Goal: Ask a question: Seek information or help from site administrators or community

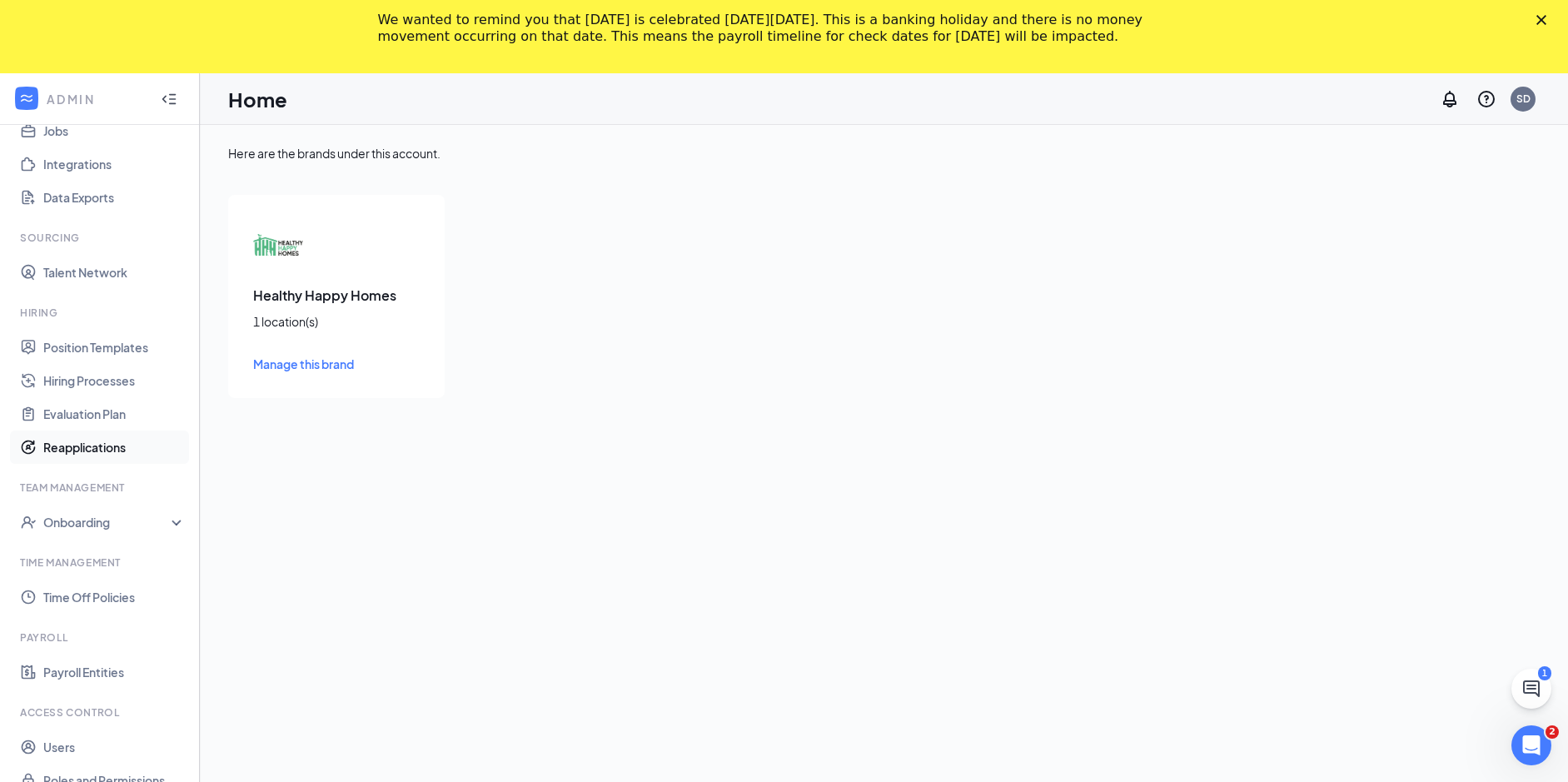
scroll to position [73, 0]
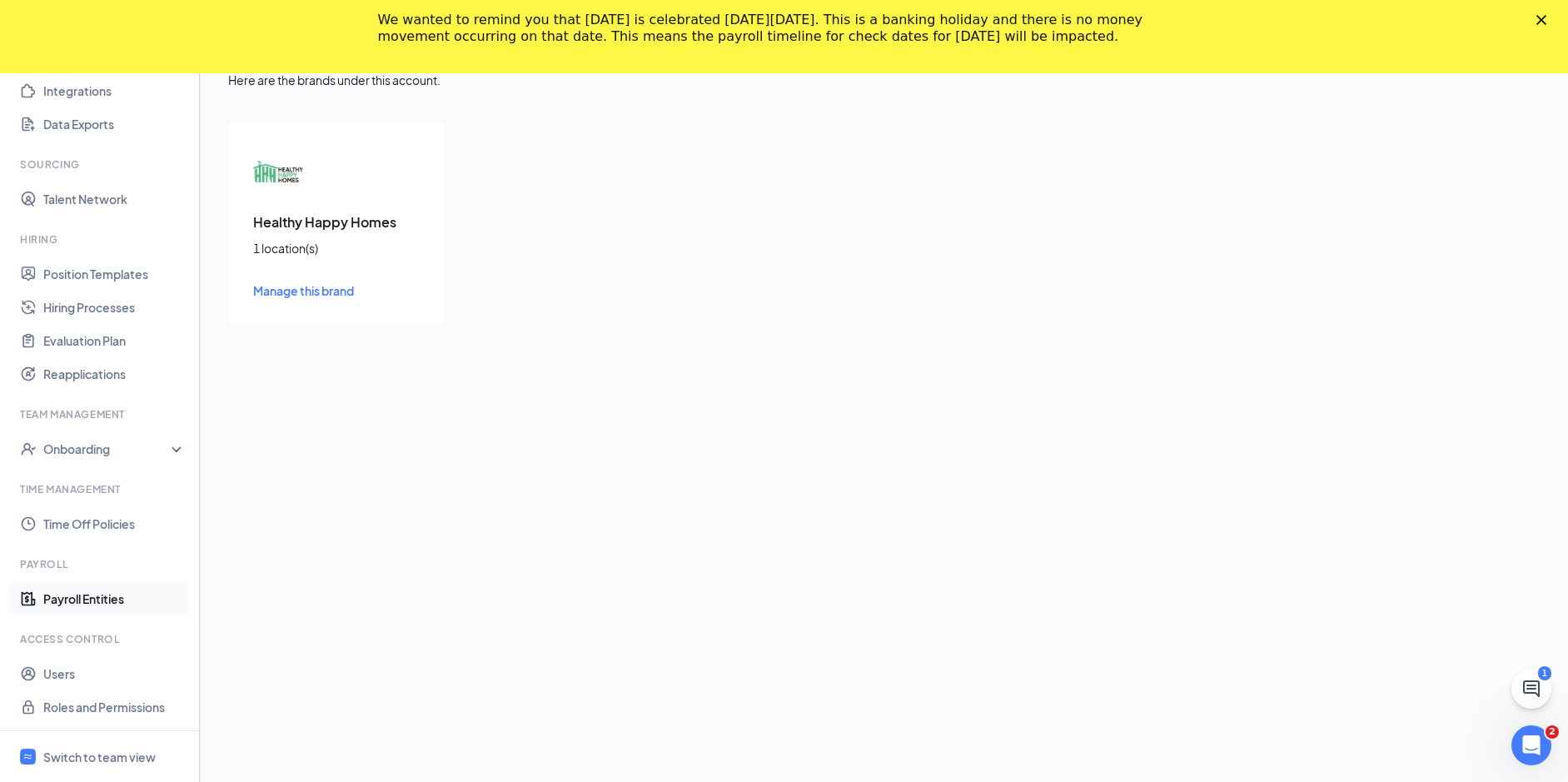
click at [85, 600] on link "Payroll Entities" at bounding box center [114, 598] width 142 height 33
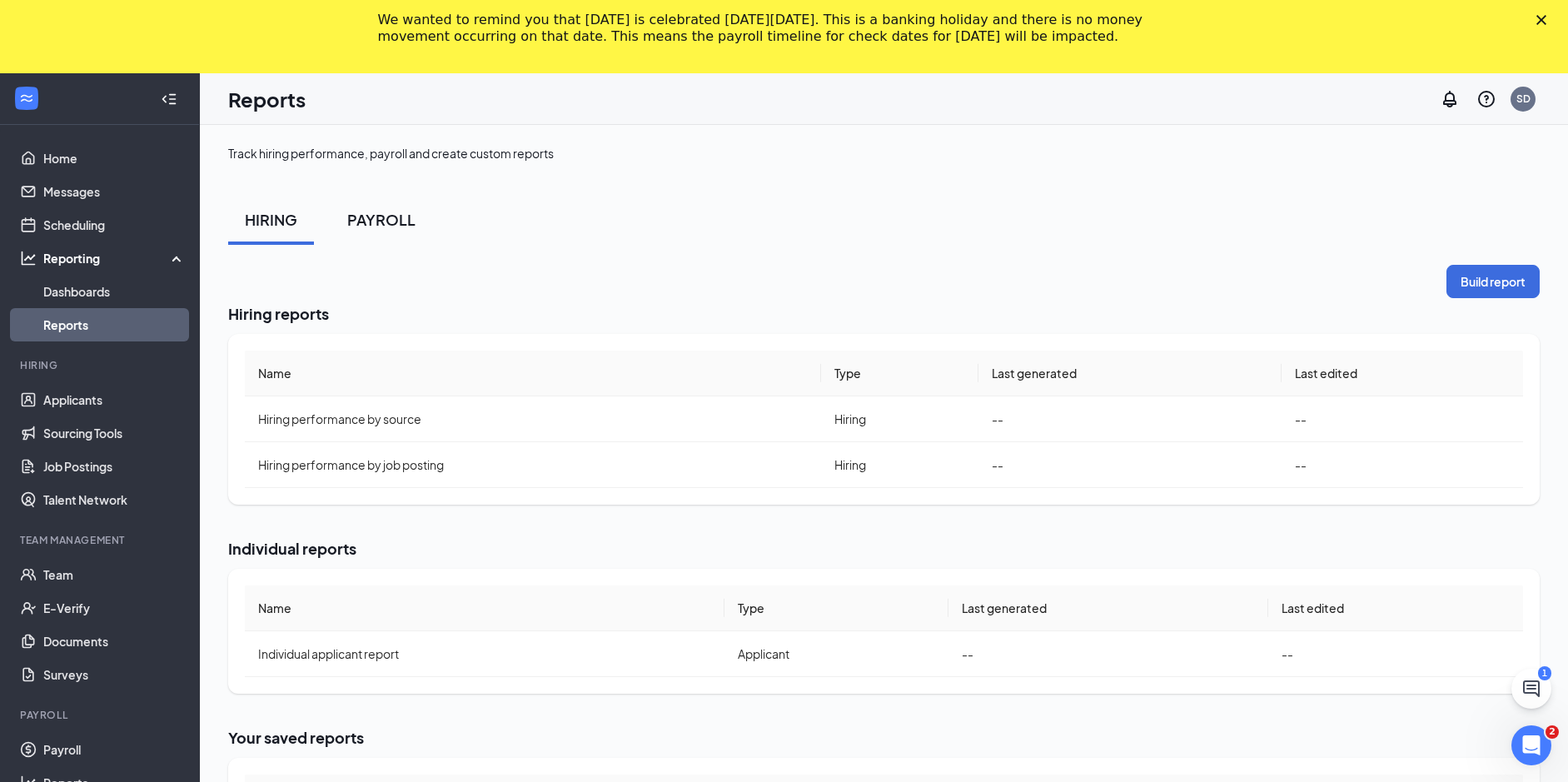
click at [406, 219] on div "PAYROLL" at bounding box center [381, 219] width 68 height 21
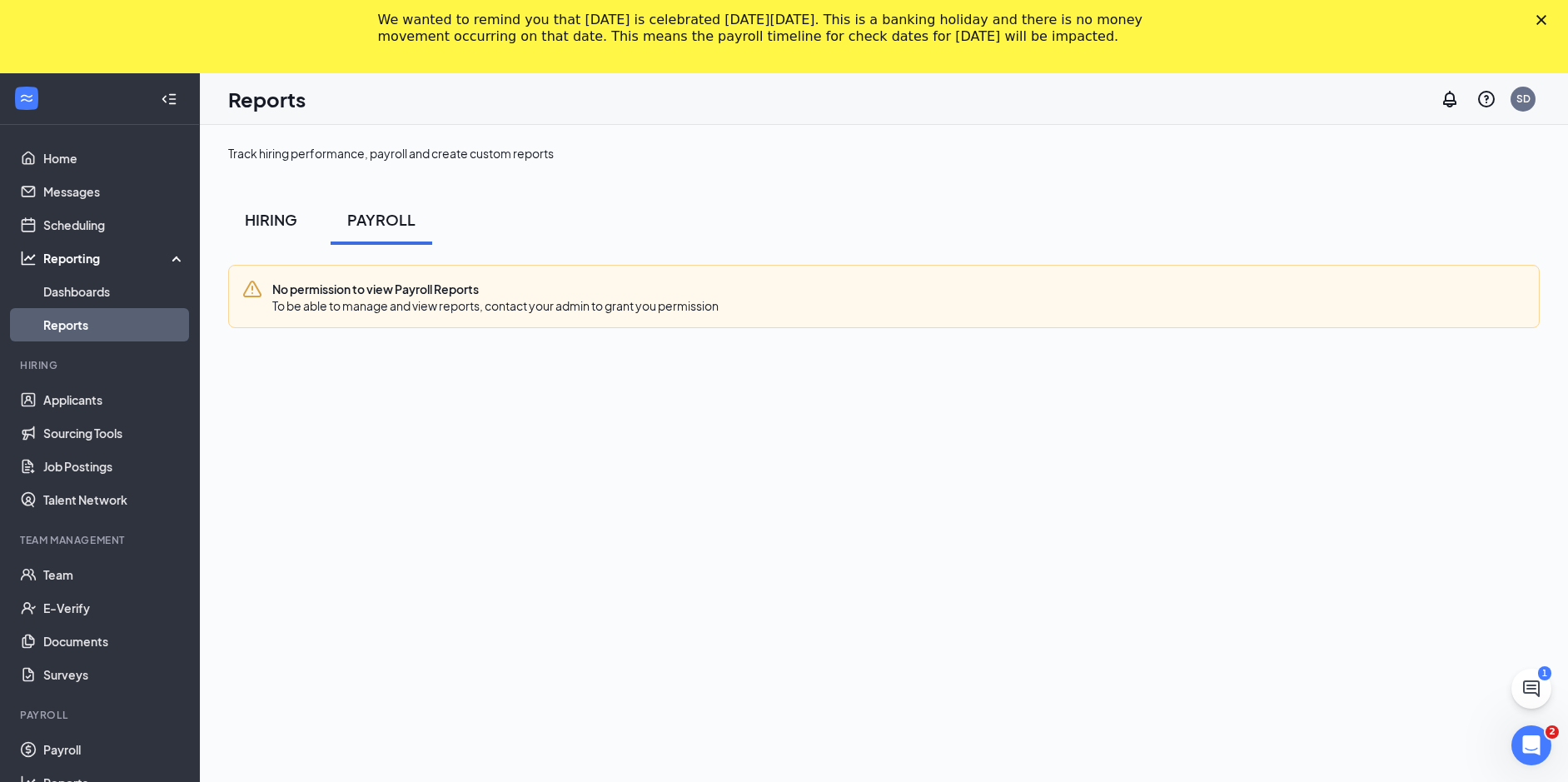
click at [269, 231] on button "HIRING" at bounding box center [271, 220] width 85 height 50
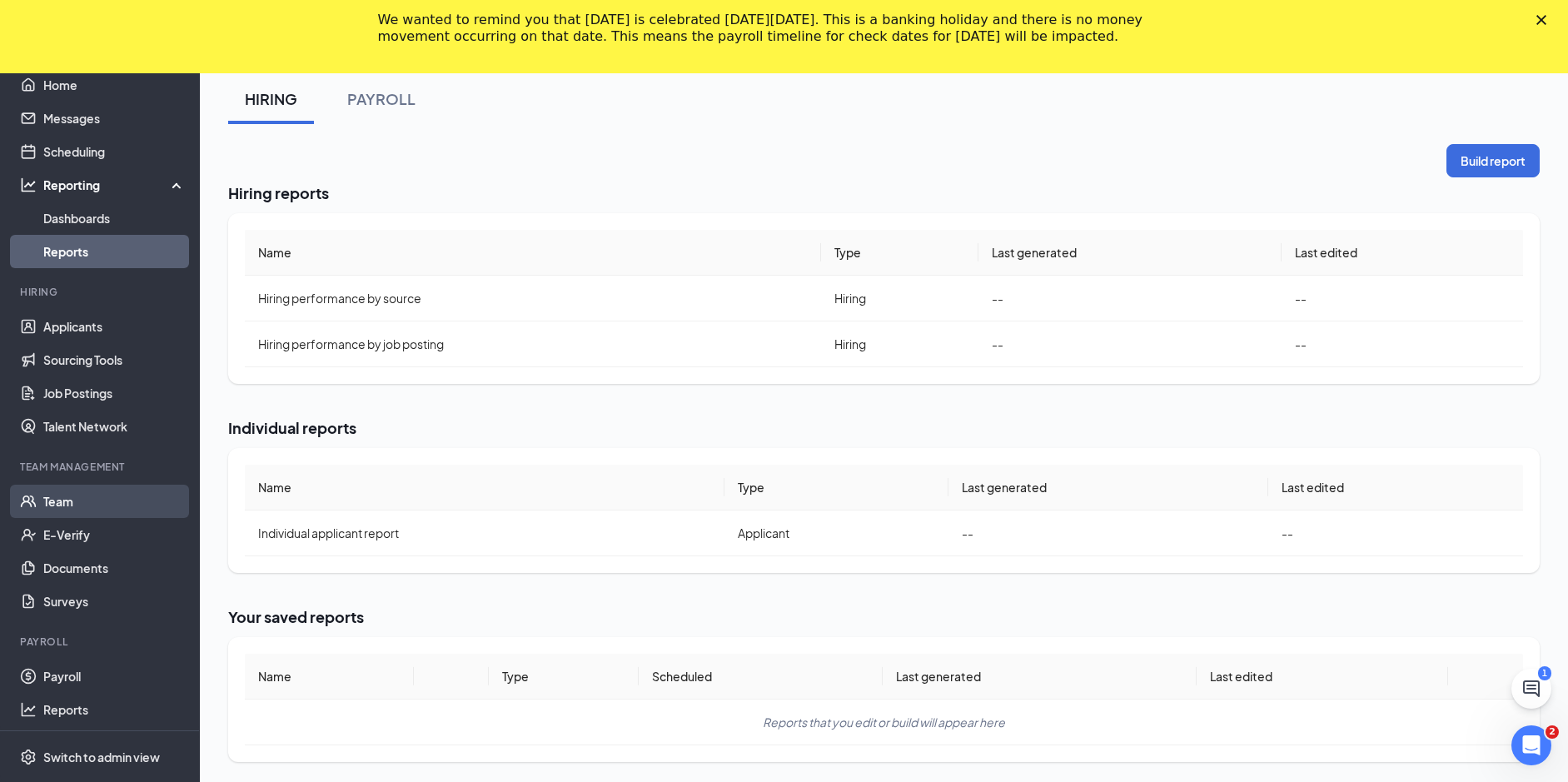
scroll to position [3, 0]
click at [1527, 743] on icon "Open Intercom Messenger" at bounding box center [1529, 743] width 28 height 28
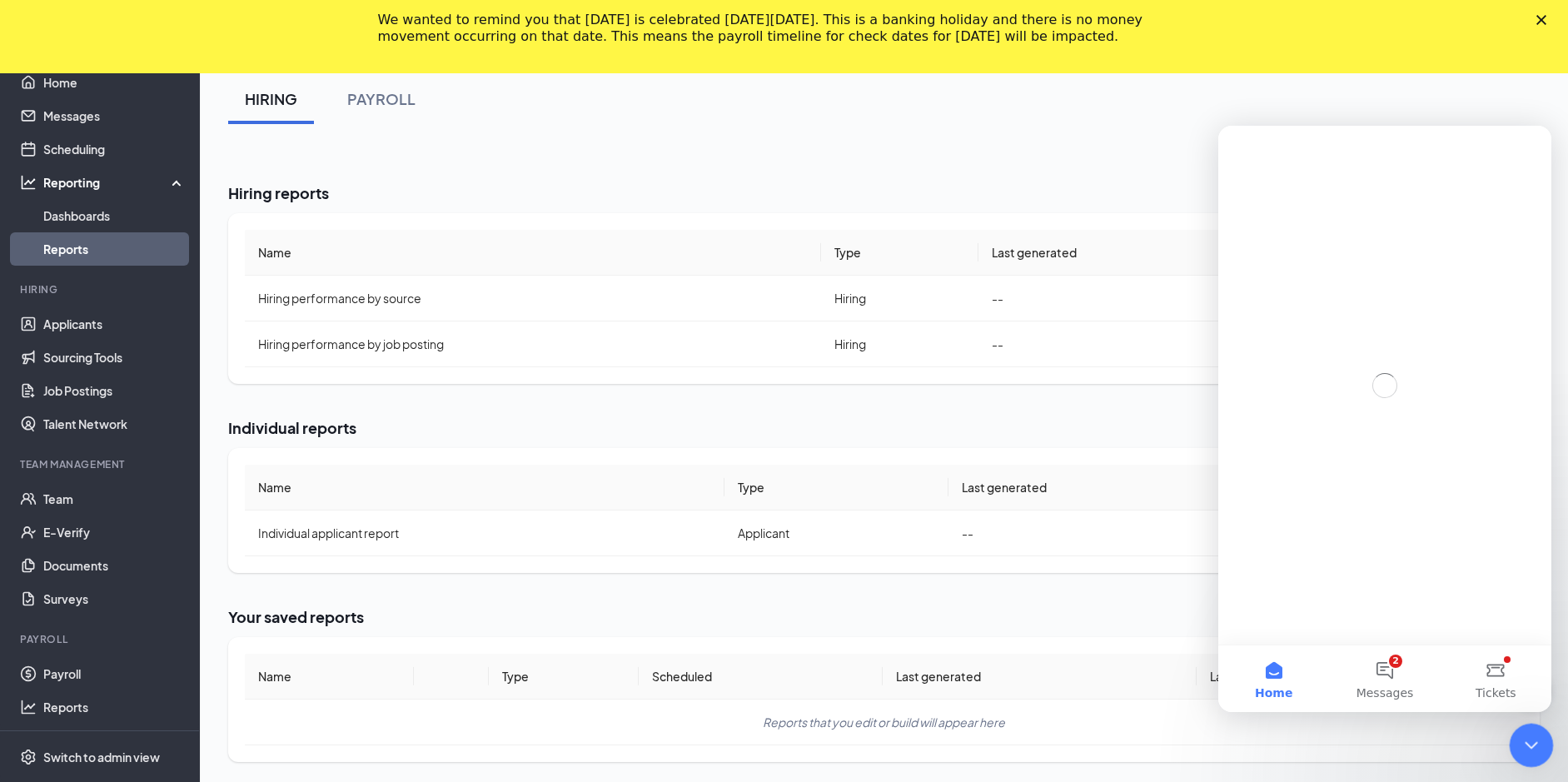
scroll to position [0, 0]
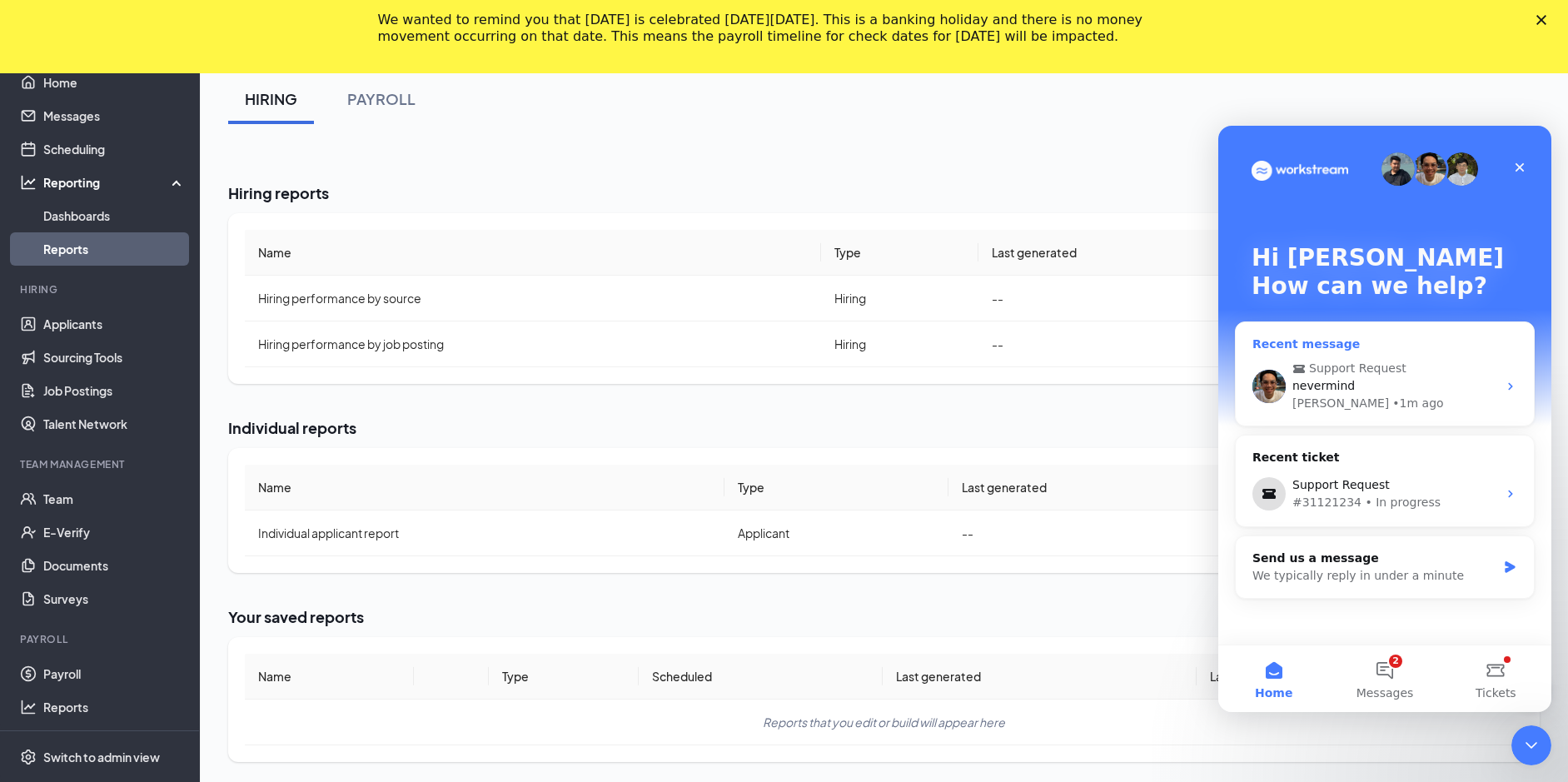
click at [1380, 367] on span "Support Request" at bounding box center [1357, 368] width 97 height 17
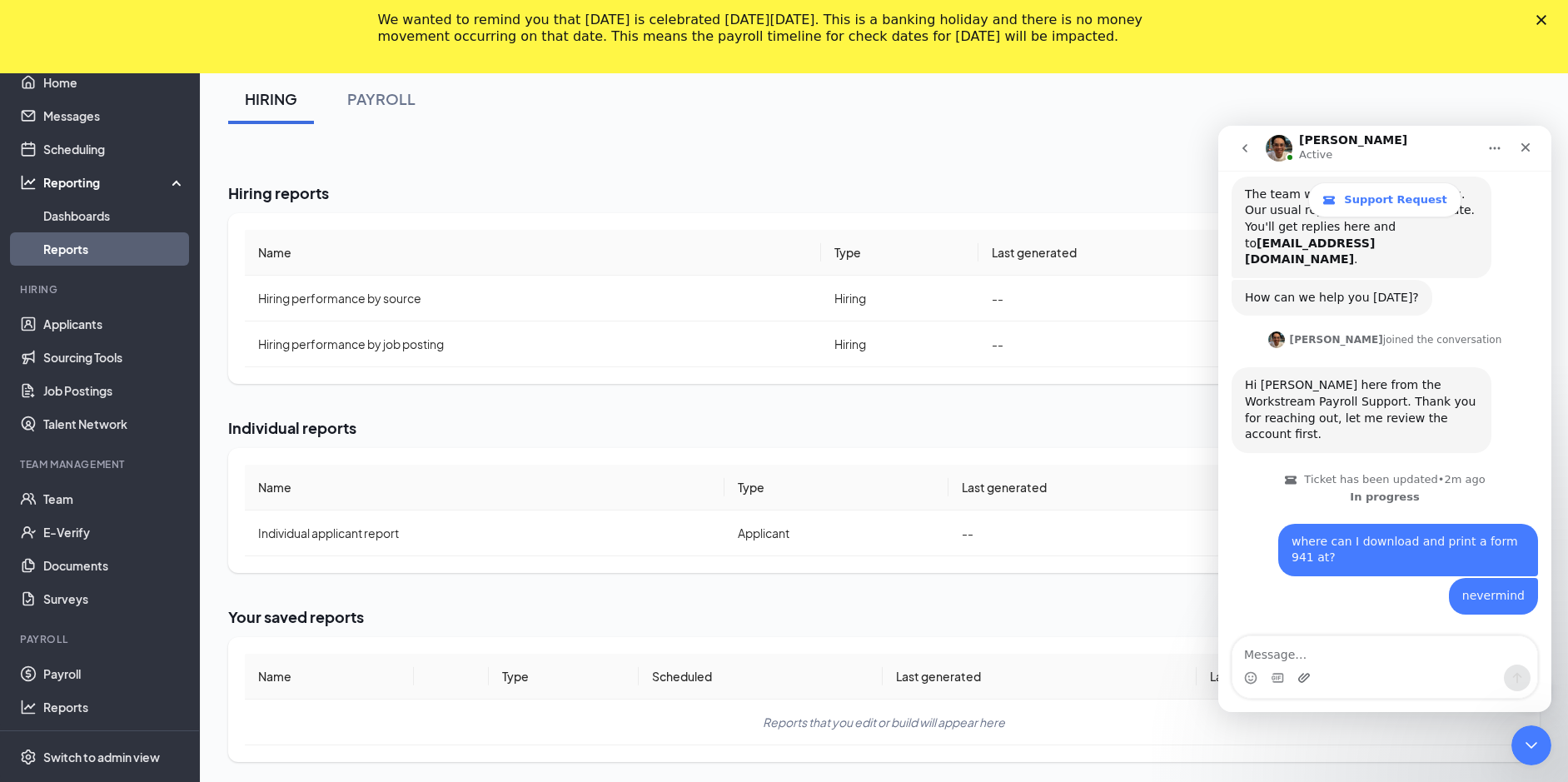
scroll to position [276, 0]
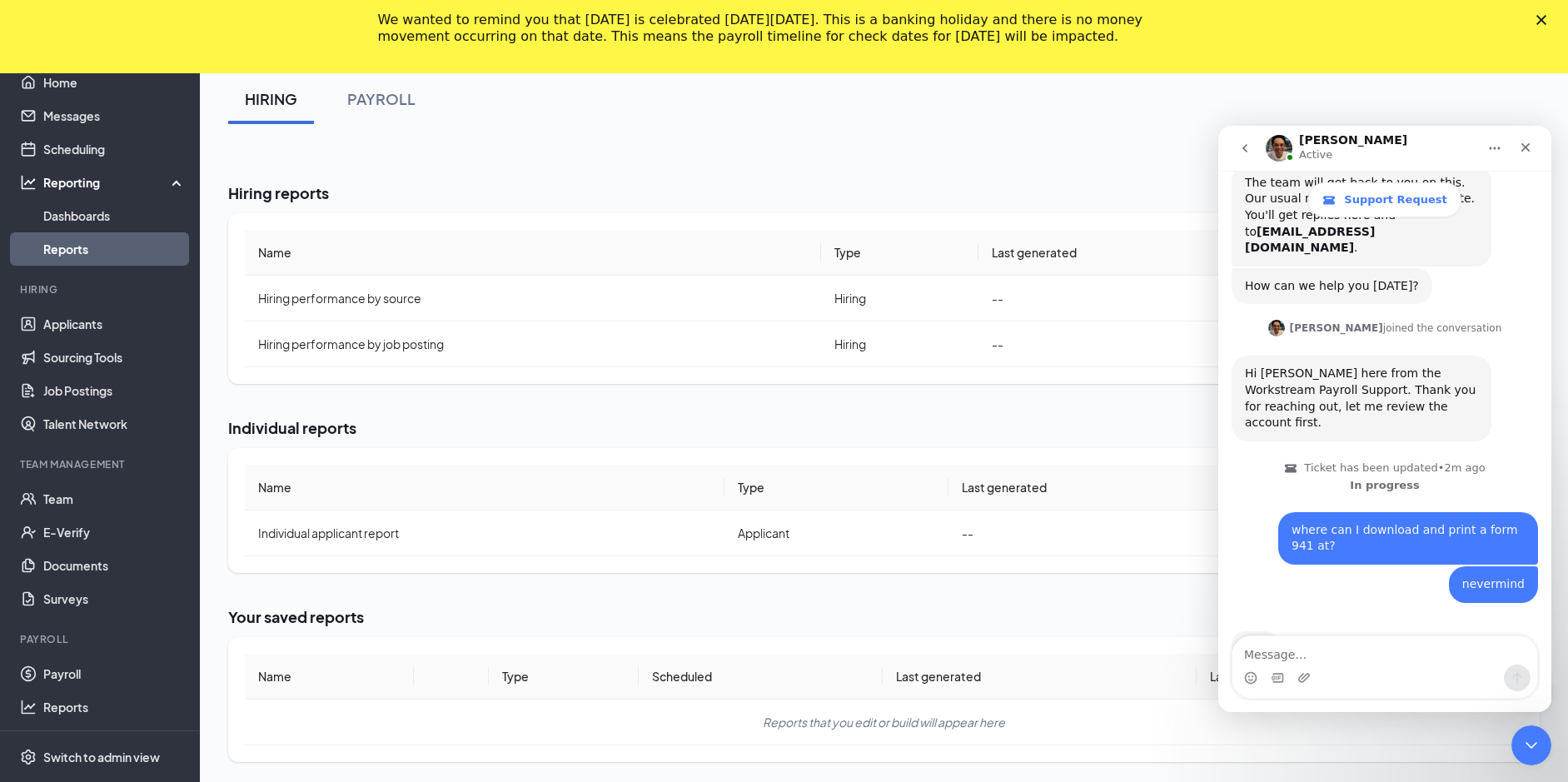
click at [1324, 661] on textarea "Message…" at bounding box center [1384, 650] width 305 height 28
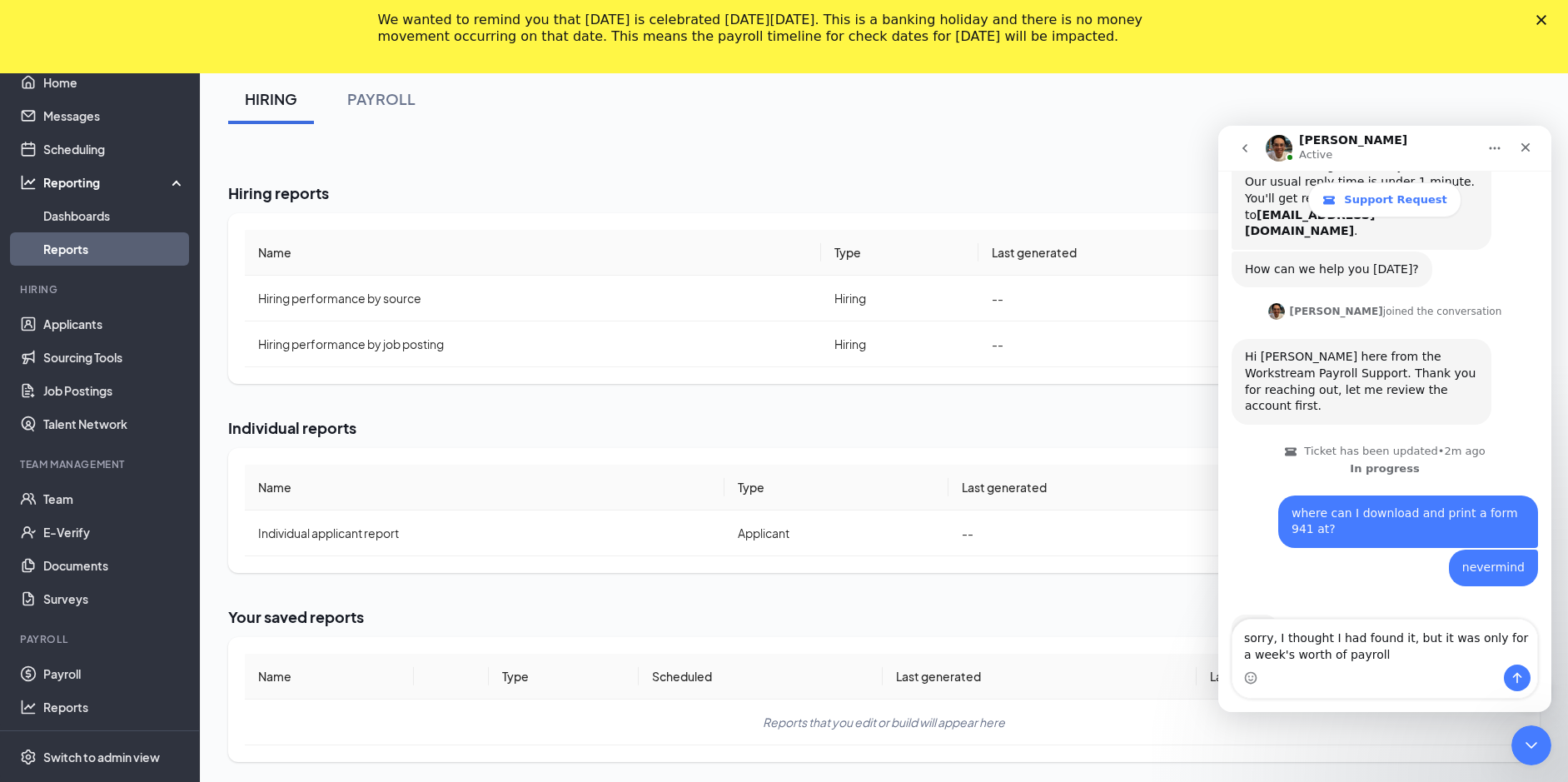
type textarea "sorry, I thought I had found it, but it was only for a week's worth of payroll."
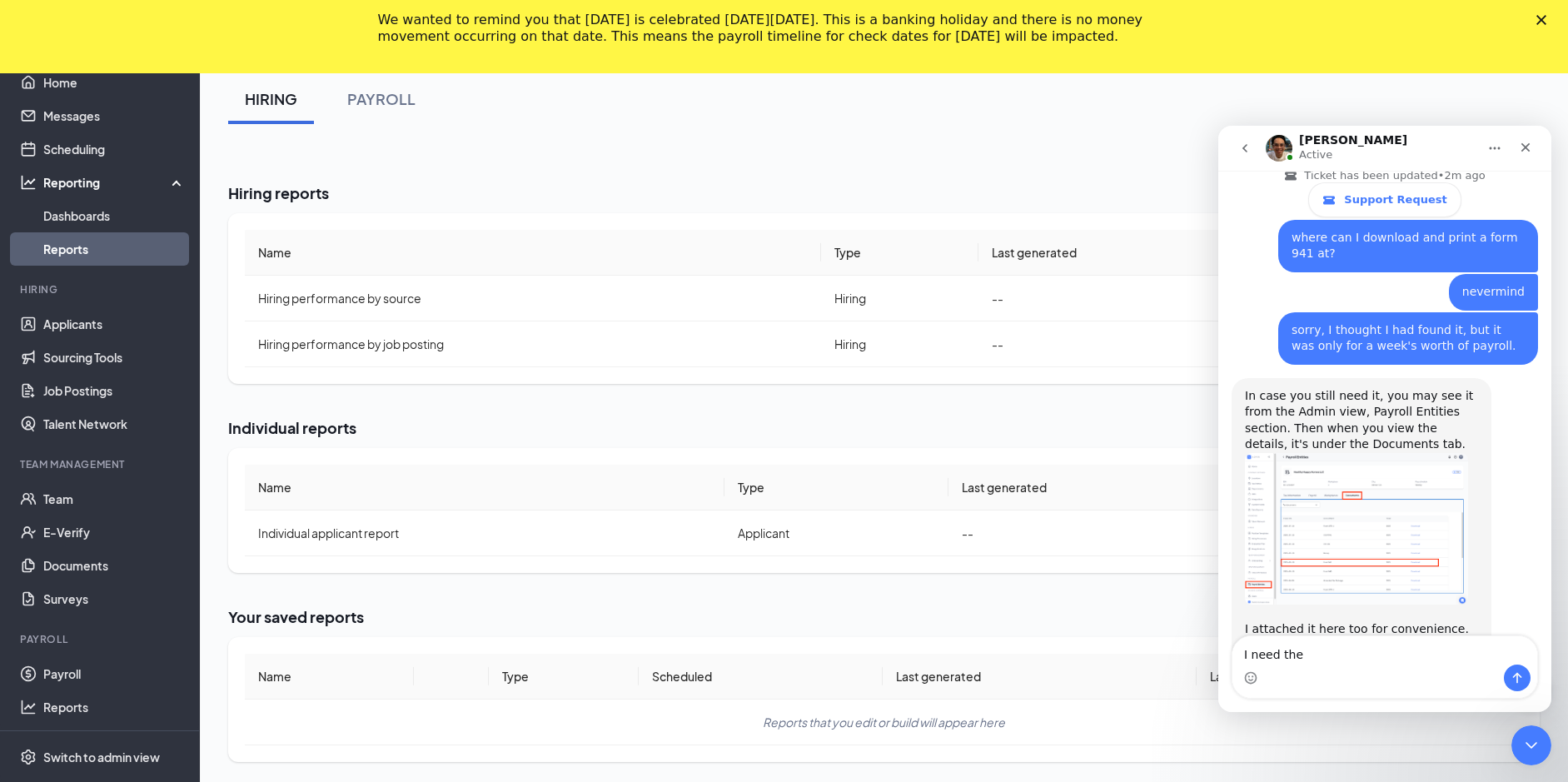
scroll to position [593, 0]
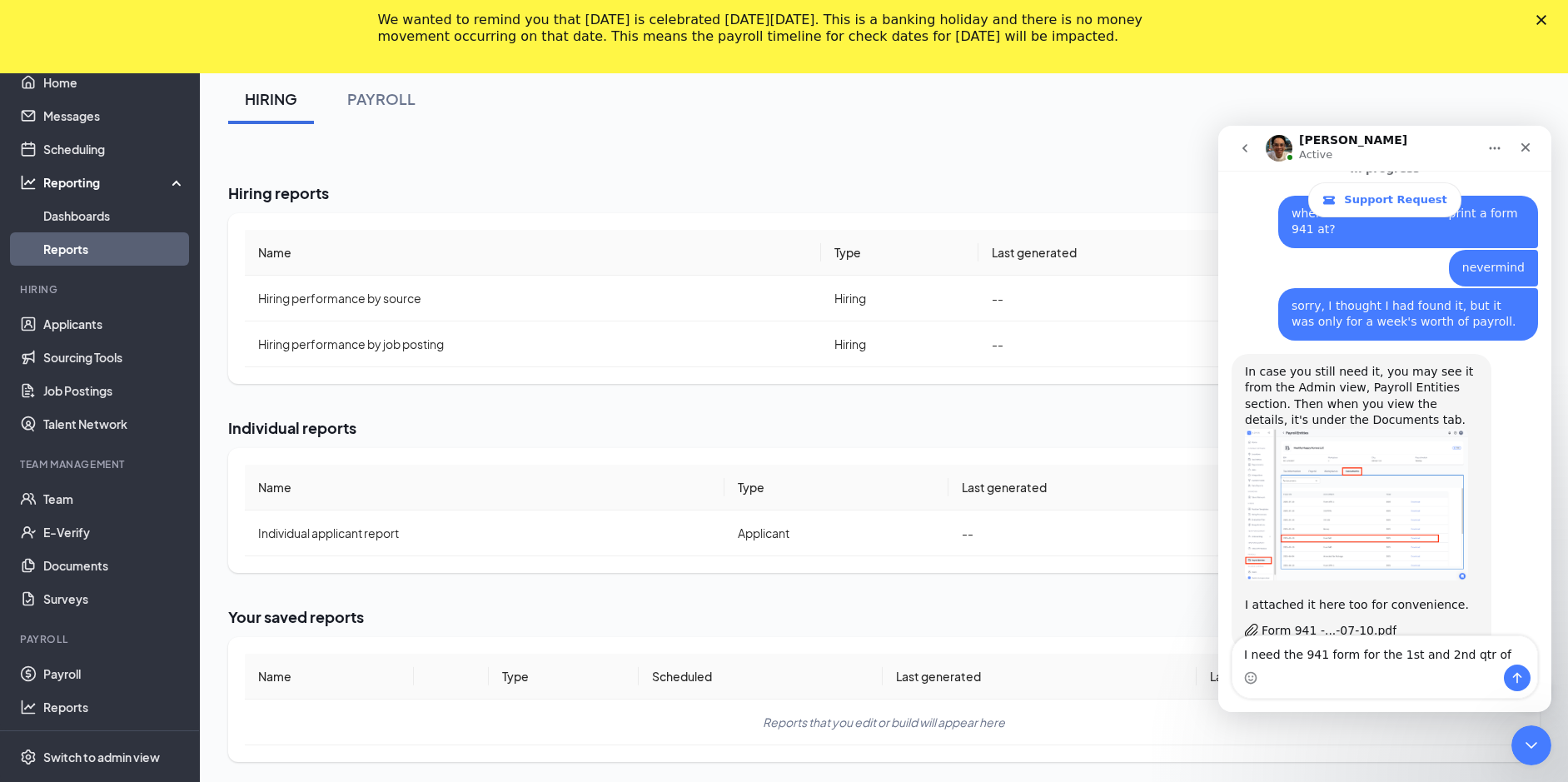
type textarea "I need the 941 form for the 1st and 2nd qtr of 2025"
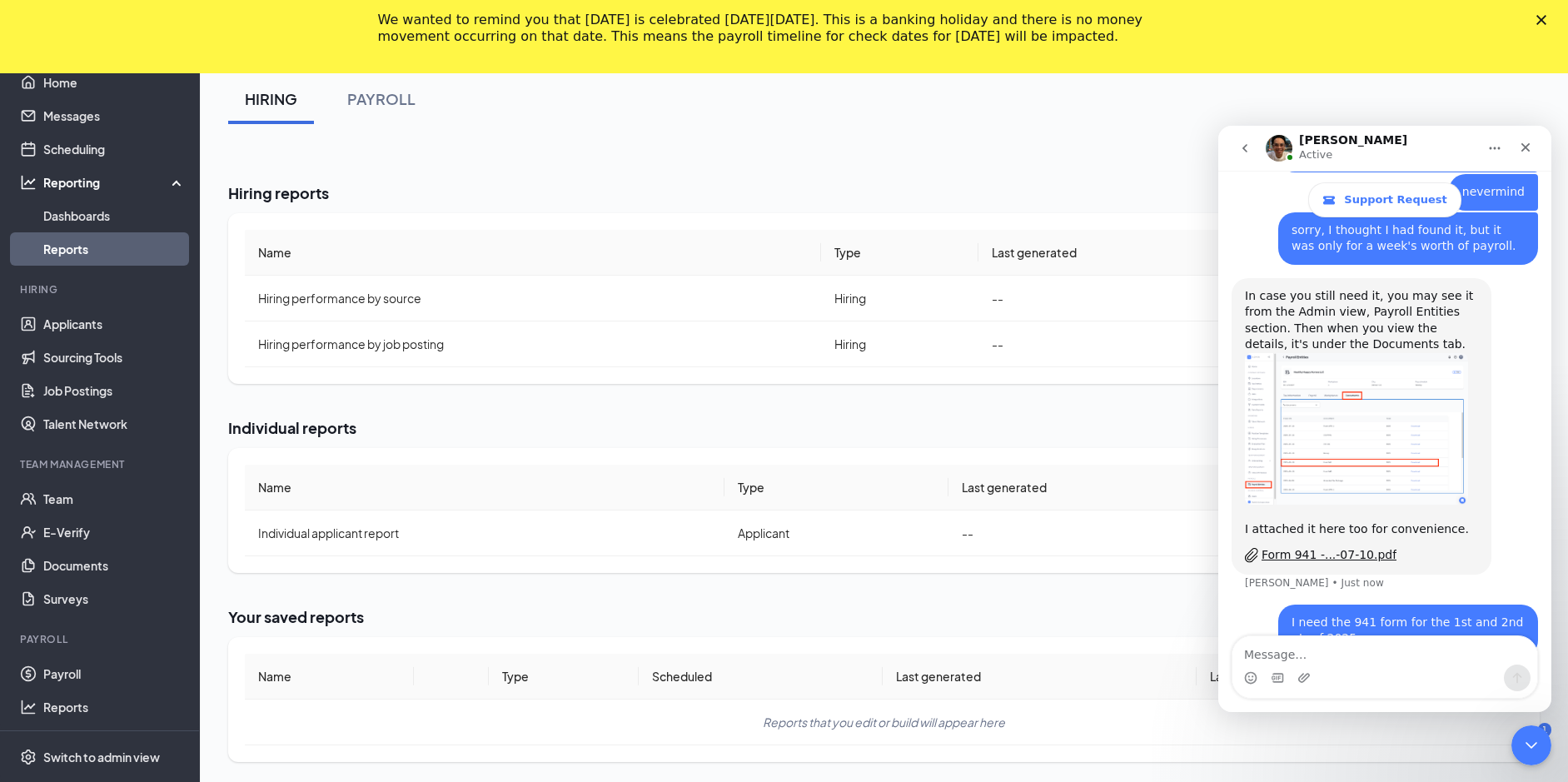
scroll to position [640, 0]
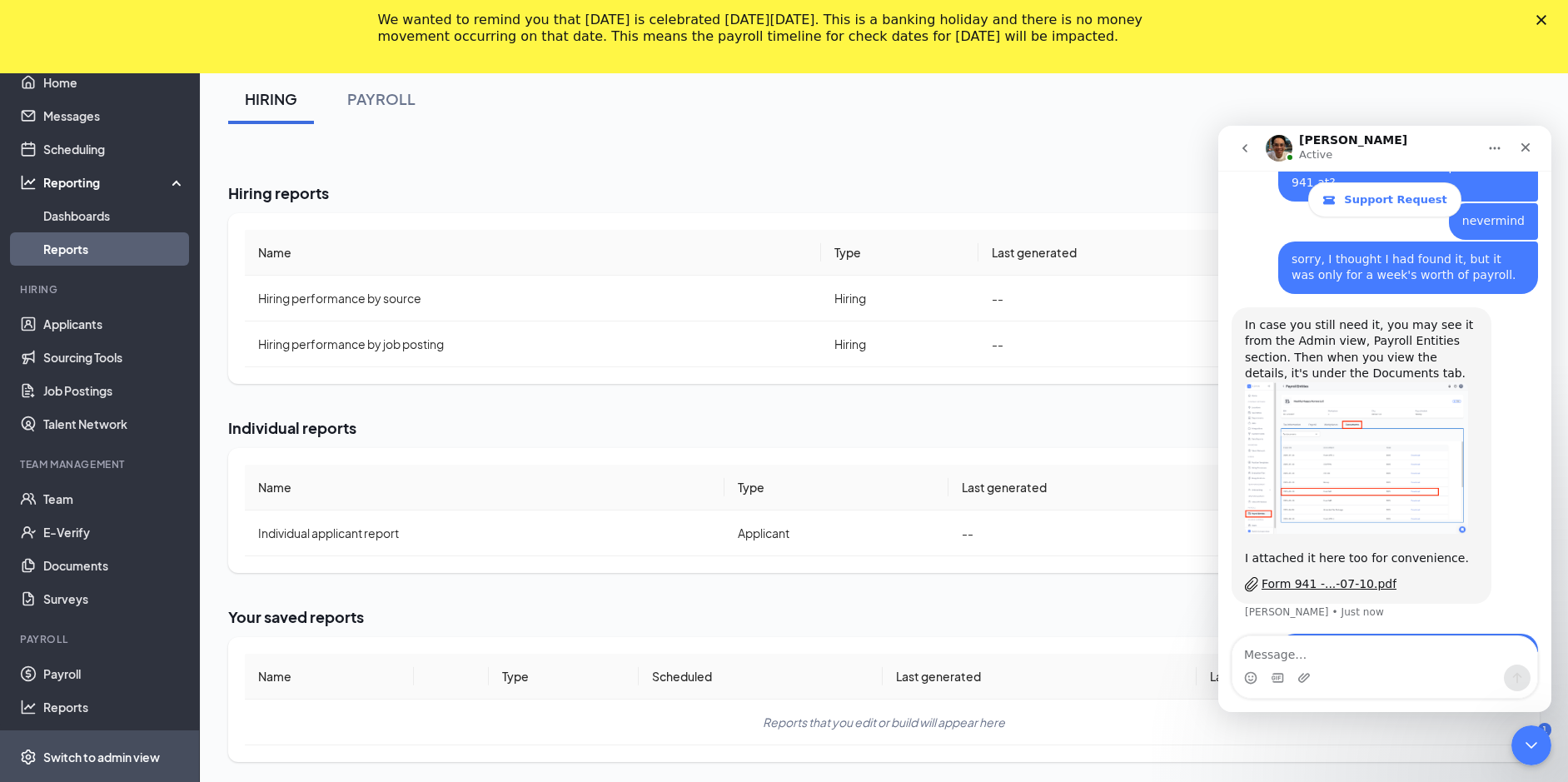
click at [90, 749] on div "Switch to admin view" at bounding box center [102, 757] width 117 height 17
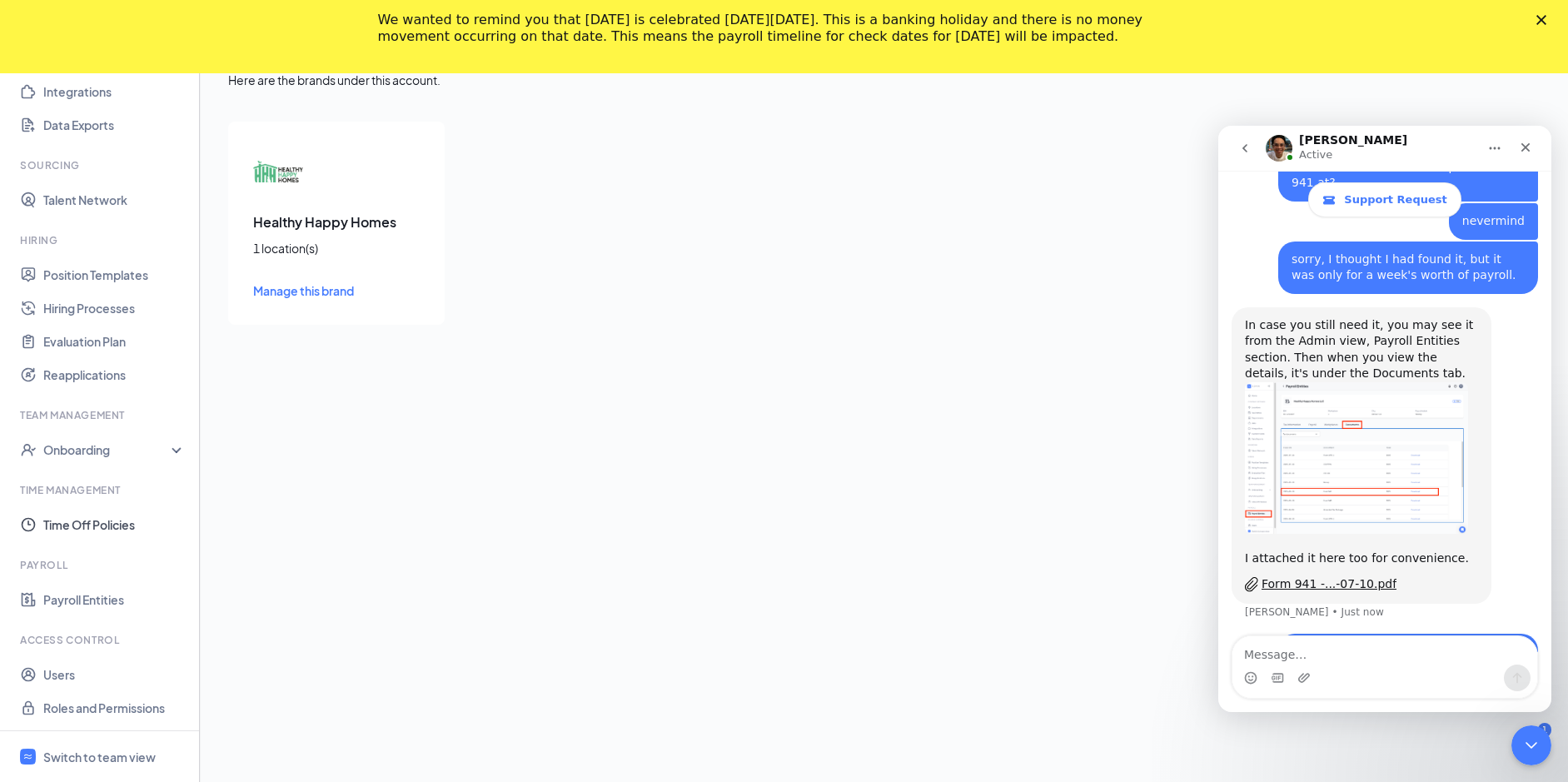
scroll to position [202, 0]
click at [108, 598] on link "Payroll Entities" at bounding box center [114, 598] width 142 height 33
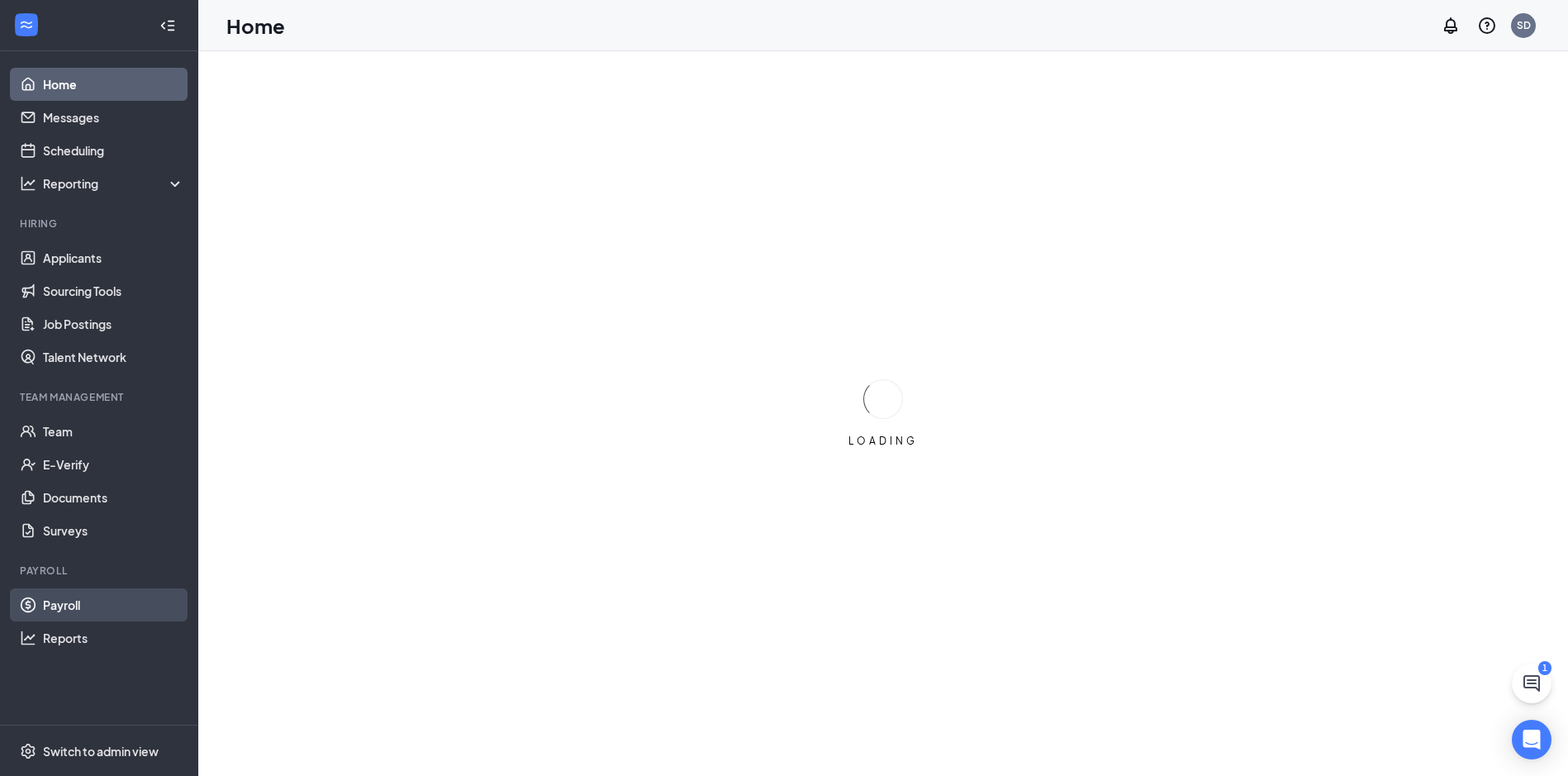
click at [70, 601] on link "Payroll" at bounding box center [113, 605] width 141 height 33
